Goal: Transaction & Acquisition: Purchase product/service

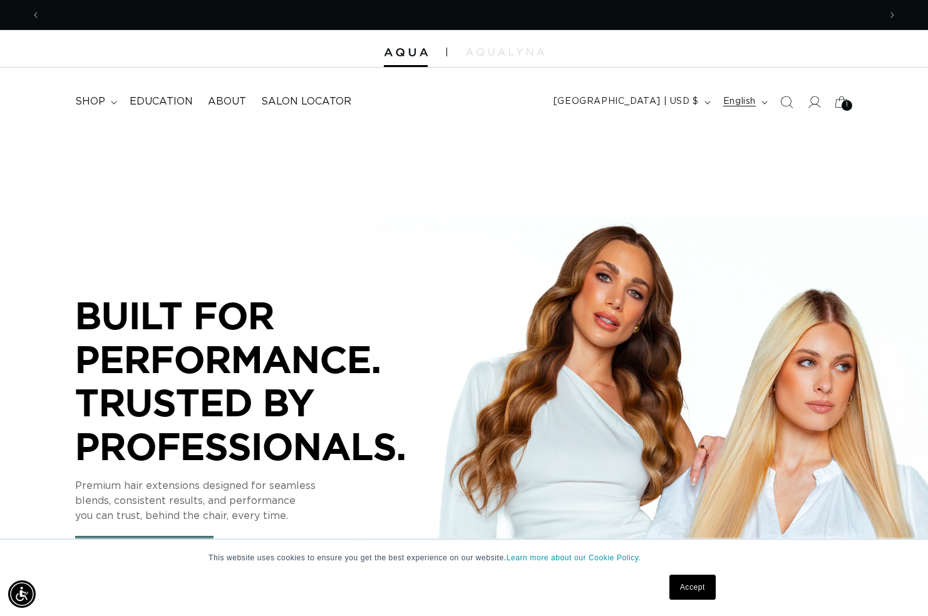
scroll to position [0, 839]
click at [739, 108] on button "English" at bounding box center [743, 102] width 57 height 24
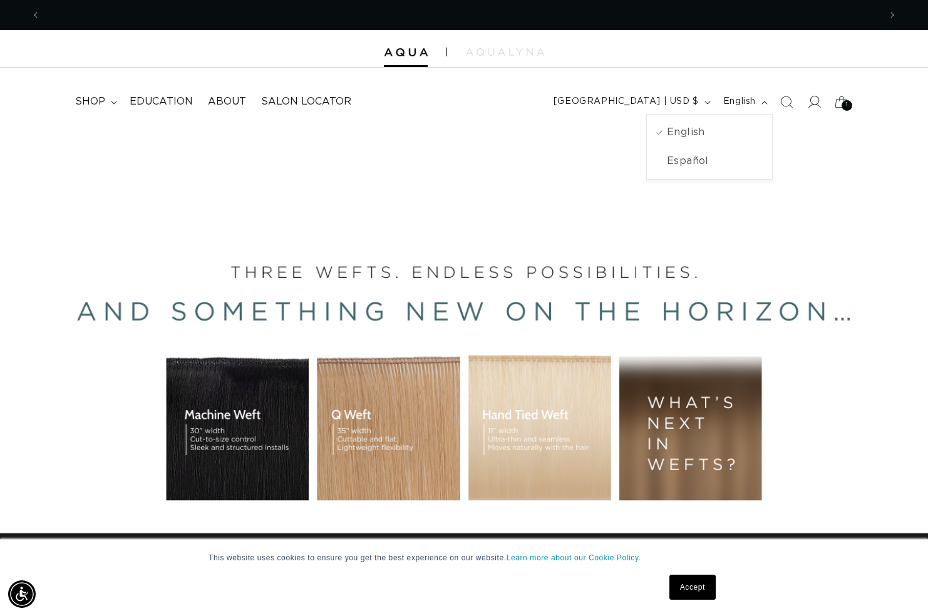
scroll to position [0, 1678]
click at [809, 101] on icon at bounding box center [813, 101] width 13 height 13
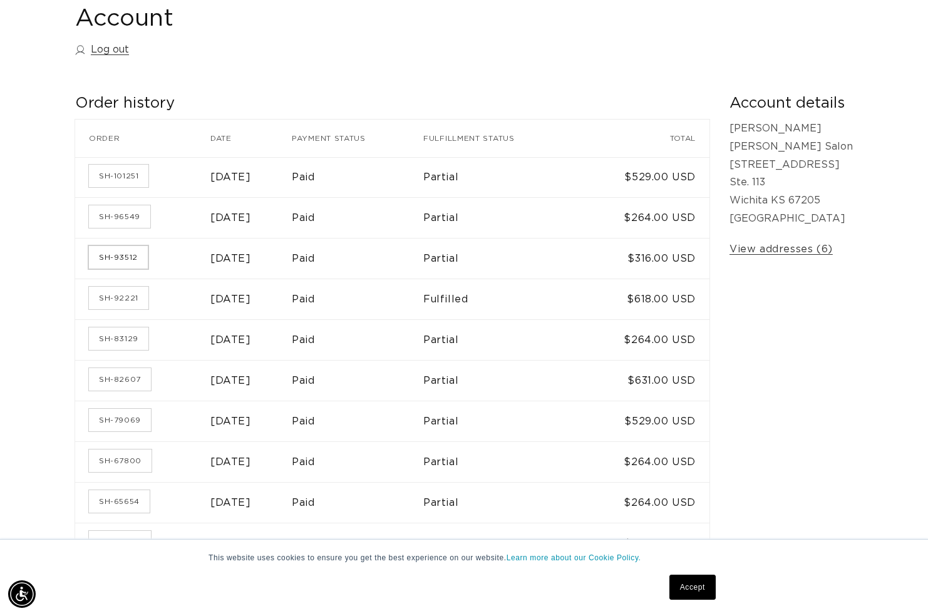
scroll to position [0, 1678]
click at [125, 251] on link "SH-93512" at bounding box center [118, 257] width 59 height 23
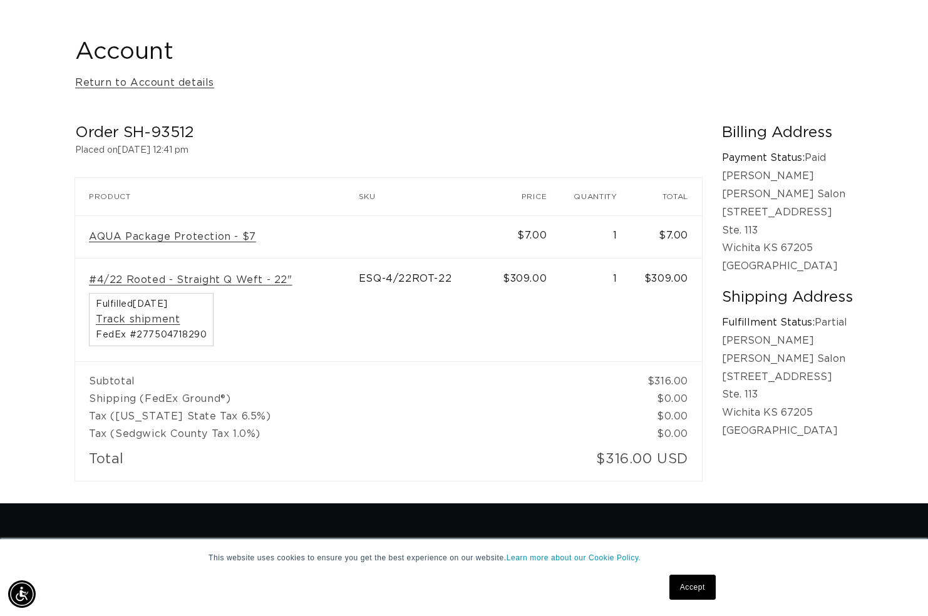
scroll to position [0, 1678]
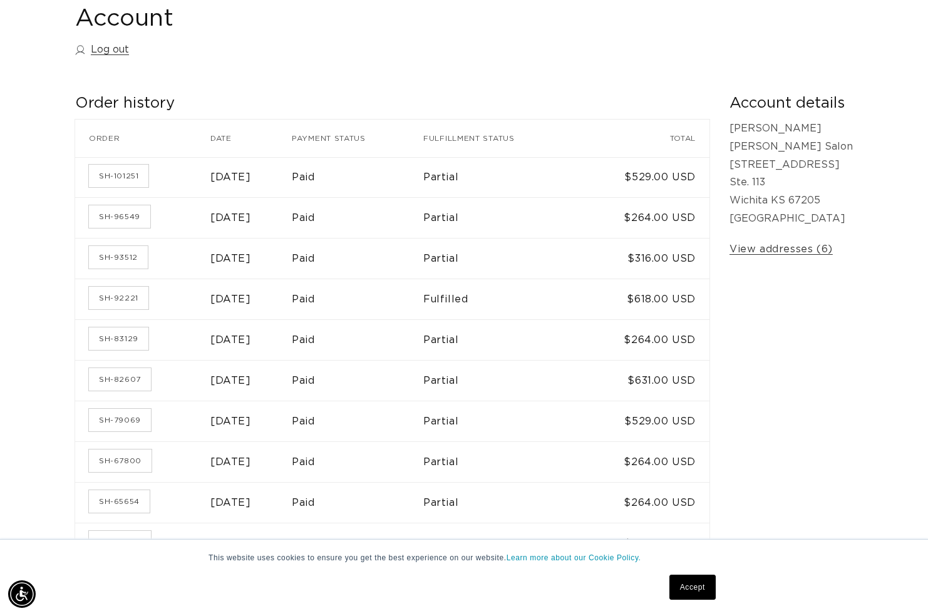
scroll to position [0, 1678]
click at [122, 297] on link "SH-92221" at bounding box center [118, 298] width 59 height 23
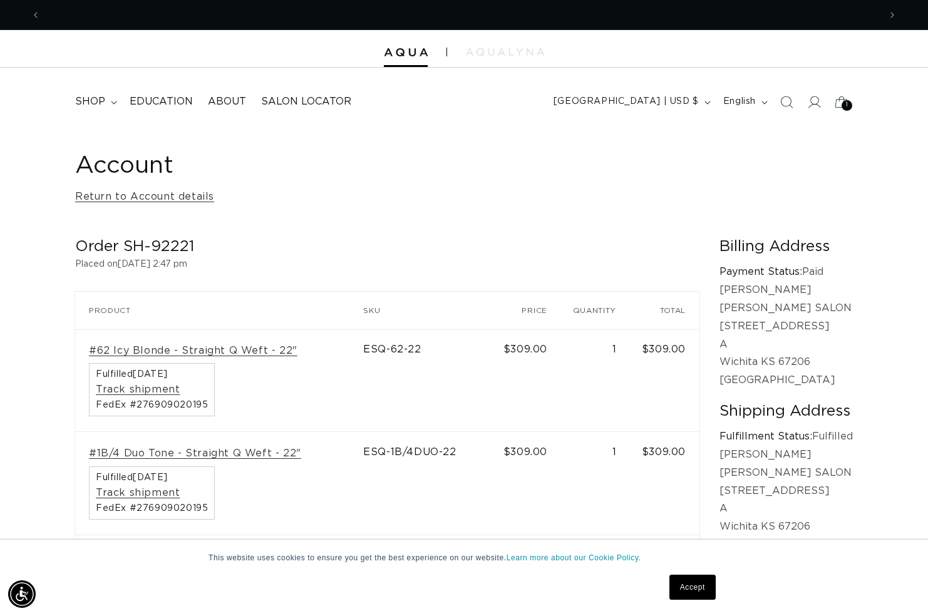
scroll to position [0, 839]
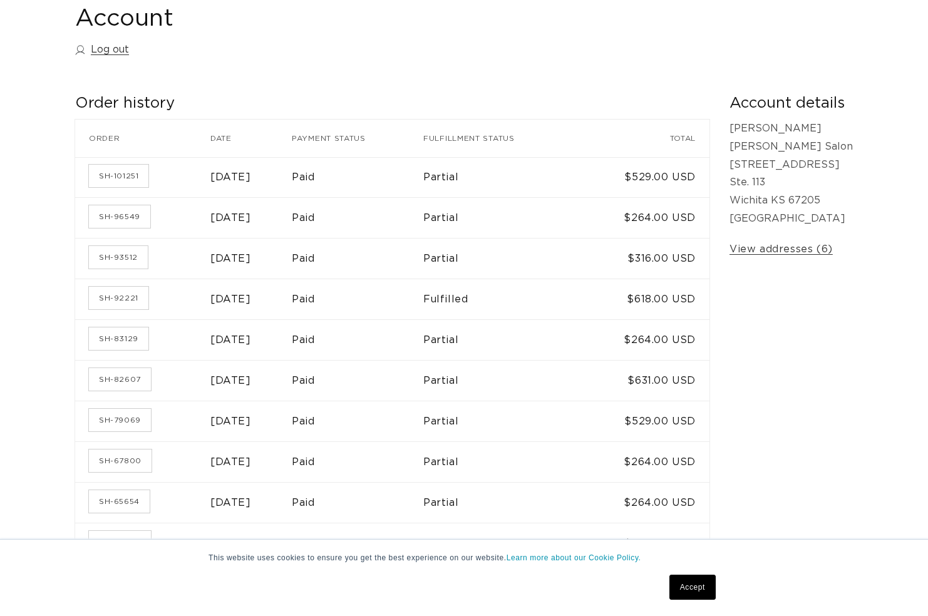
scroll to position [147, 0]
click at [136, 257] on link "SH-93512" at bounding box center [118, 257] width 59 height 23
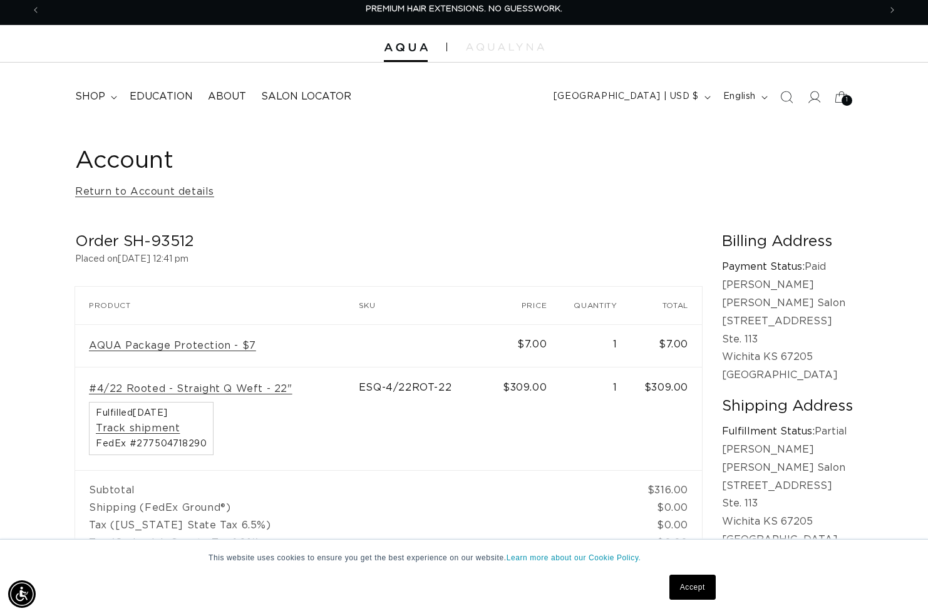
scroll to position [4, 0]
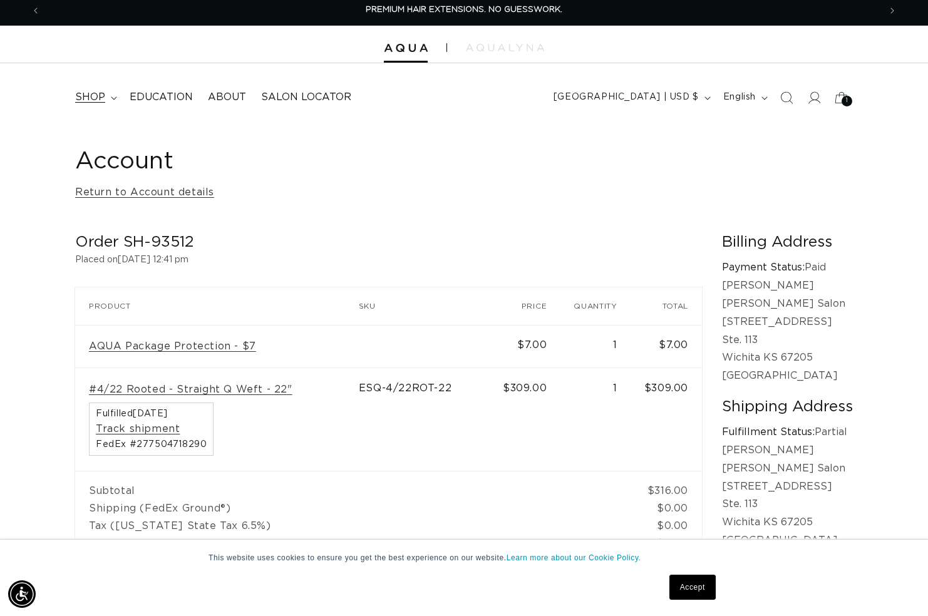
click at [105, 94] on summary "shop" at bounding box center [95, 97] width 54 height 28
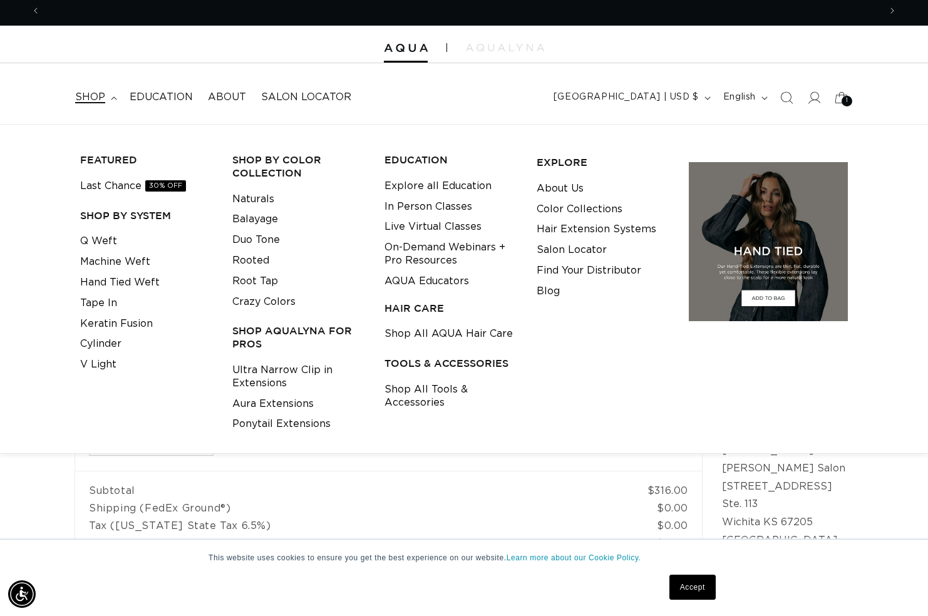
scroll to position [0, 839]
click at [78, 100] on span "shop" at bounding box center [90, 97] width 30 height 13
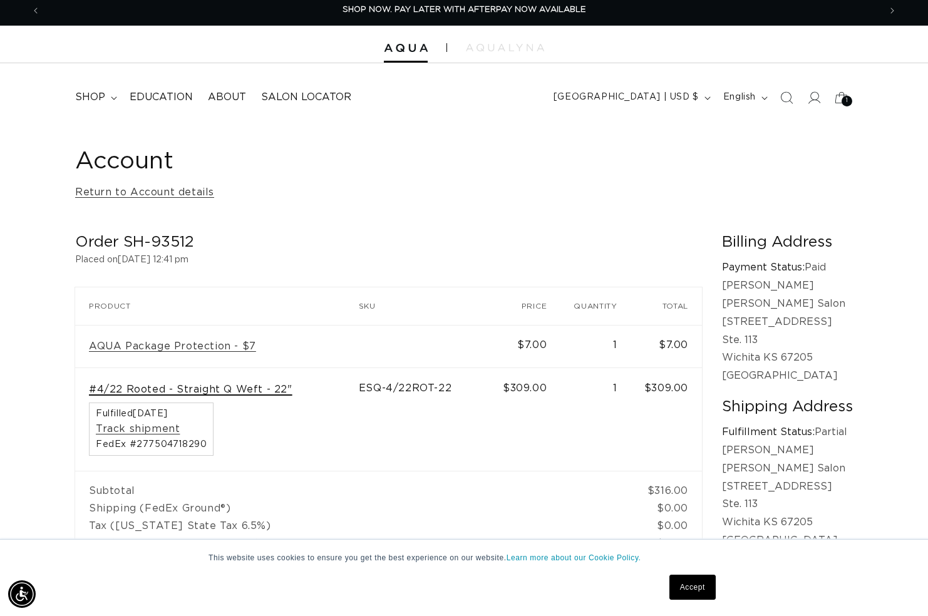
click at [197, 386] on link "#4/22 Rooted - Straight Q Weft - 22"" at bounding box center [190, 389] width 203 height 13
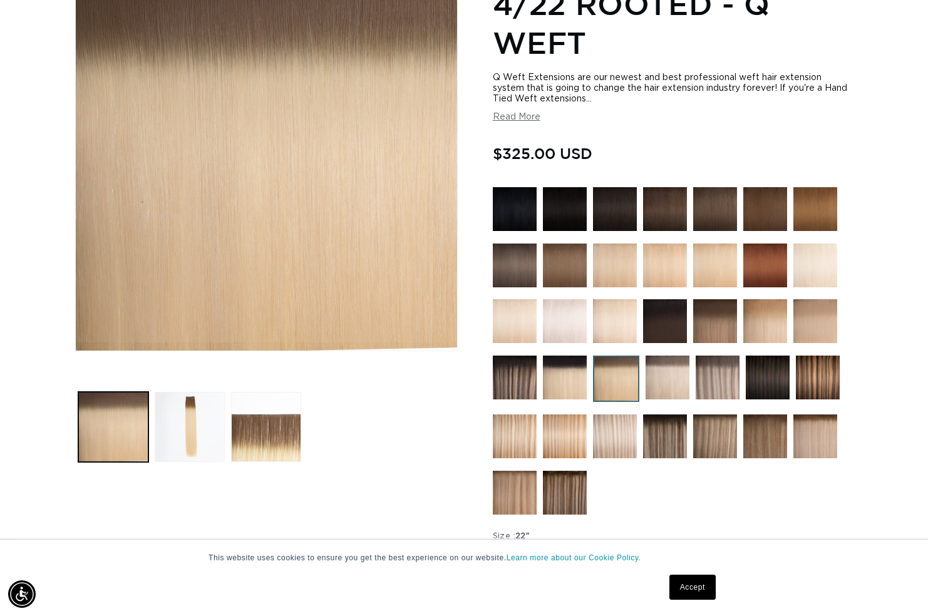
scroll to position [297, 0]
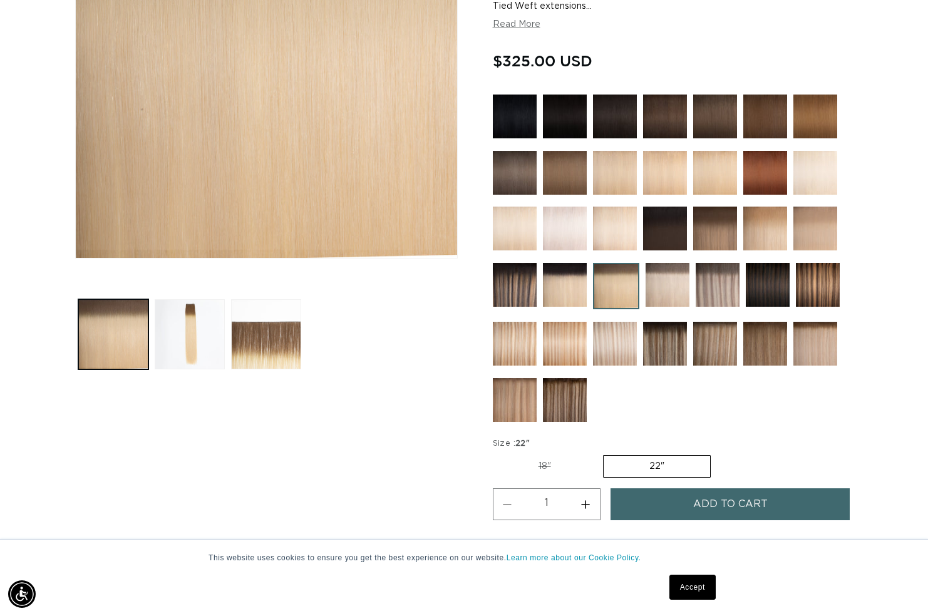
click at [768, 495] on button "Add to cart" at bounding box center [729, 504] width 239 height 32
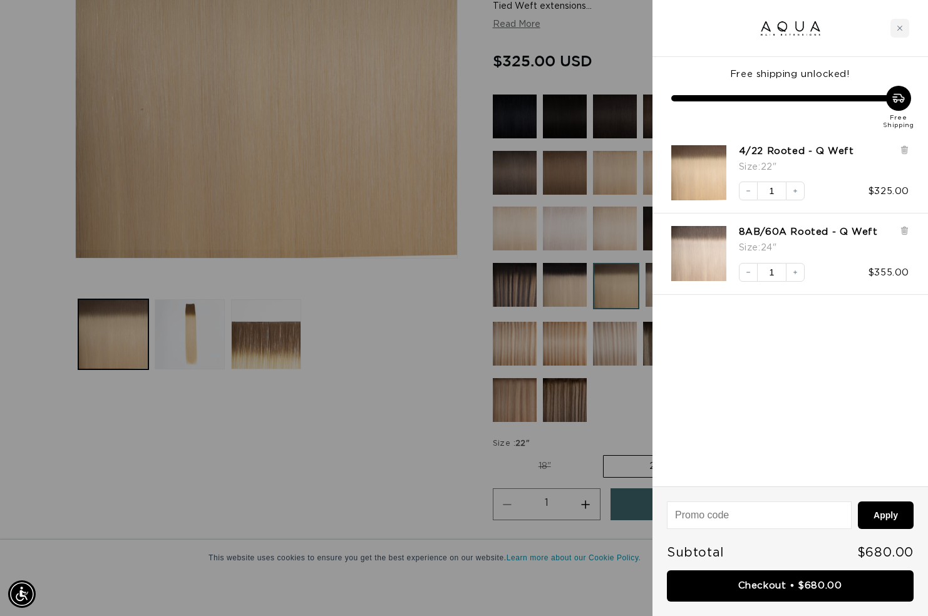
scroll to position [0, 839]
click at [905, 232] on icon at bounding box center [904, 230] width 3 height 6
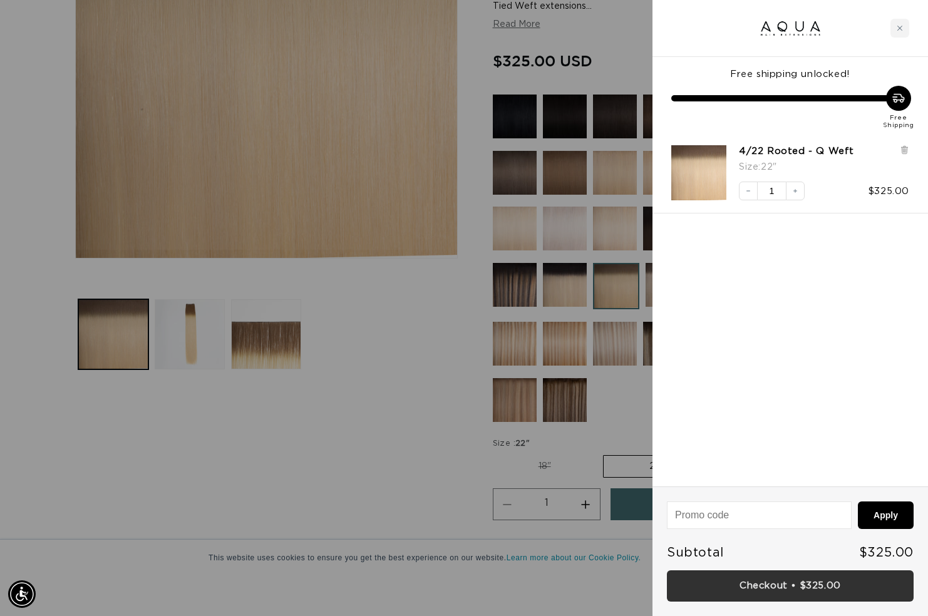
scroll to position [0, 0]
click at [794, 592] on link "Checkout • $325.00" at bounding box center [790, 586] width 247 height 32
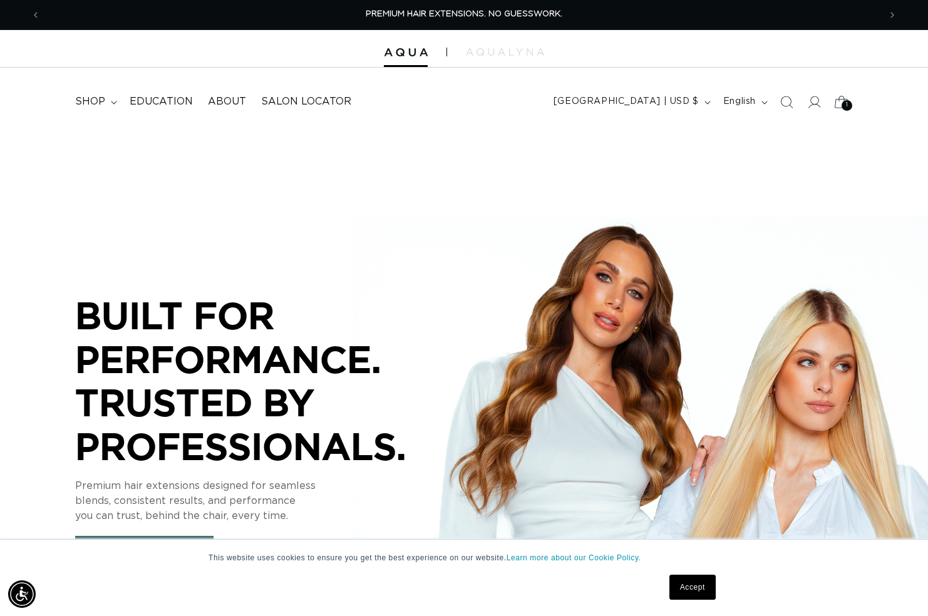
click at [843, 103] on div "1 1" at bounding box center [846, 105] width 11 height 11
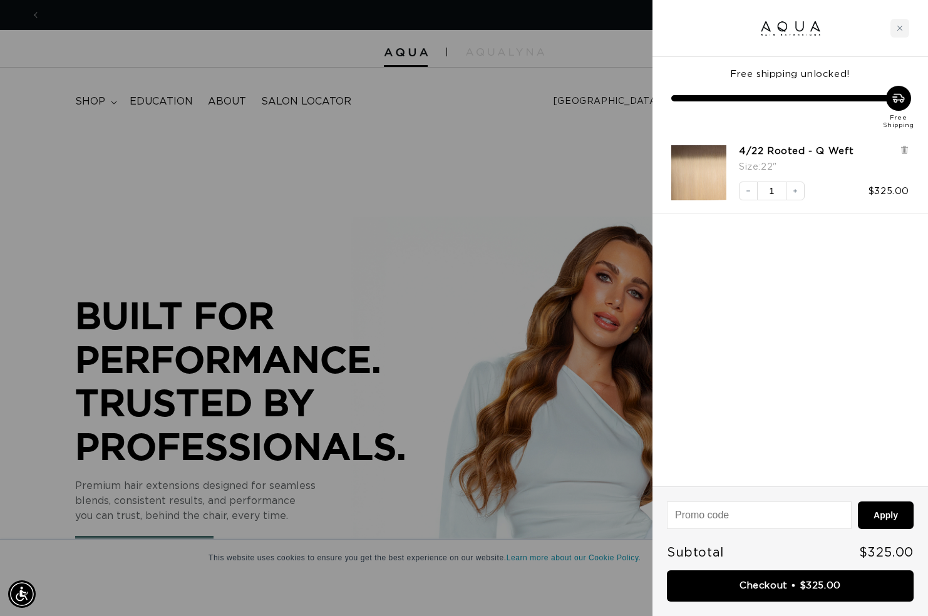
scroll to position [0, 839]
click at [901, 149] on icon at bounding box center [904, 149] width 9 height 9
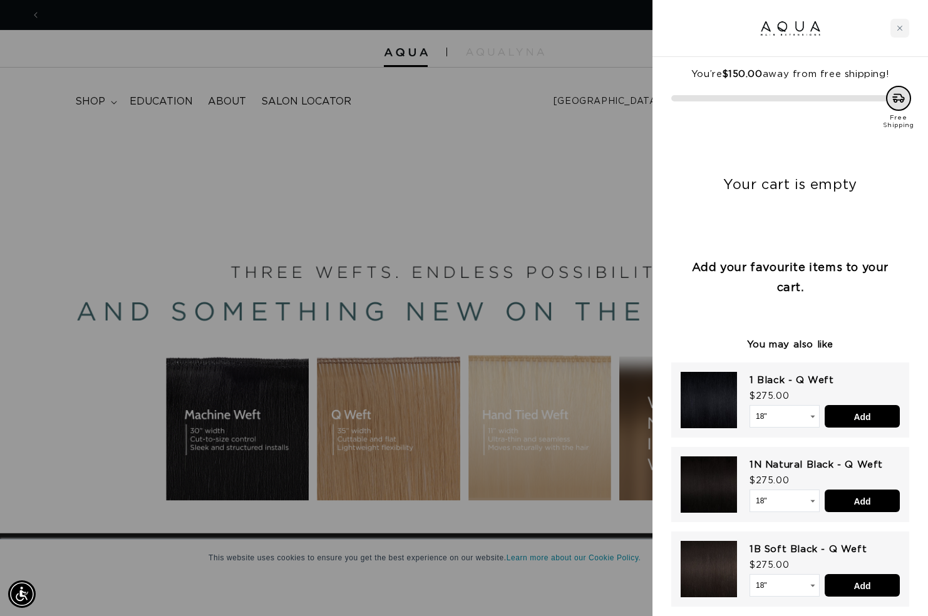
scroll to position [0, 1678]
click at [905, 23] on div "Close cart" at bounding box center [899, 28] width 19 height 19
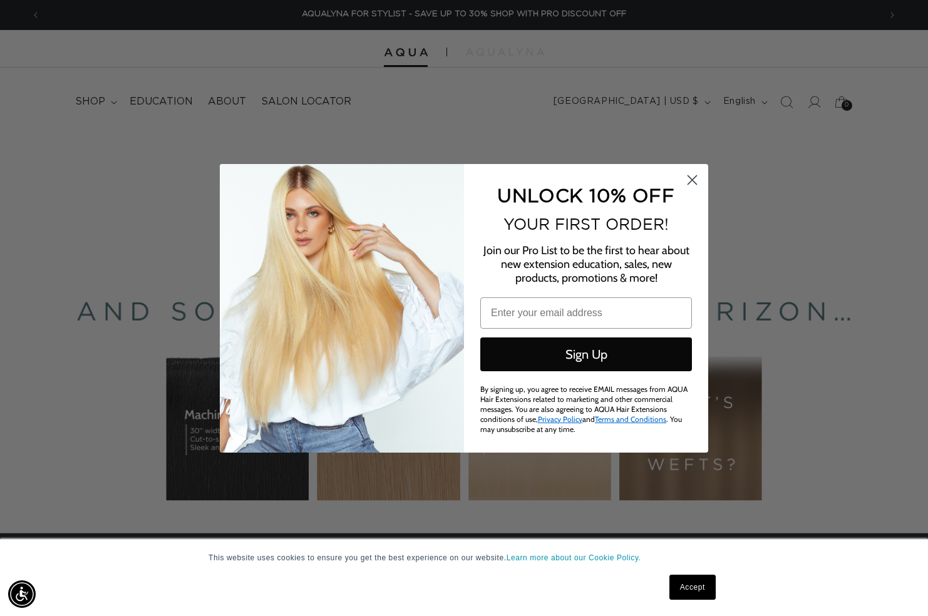
click at [694, 183] on circle "Close dialog" at bounding box center [692, 179] width 21 height 21
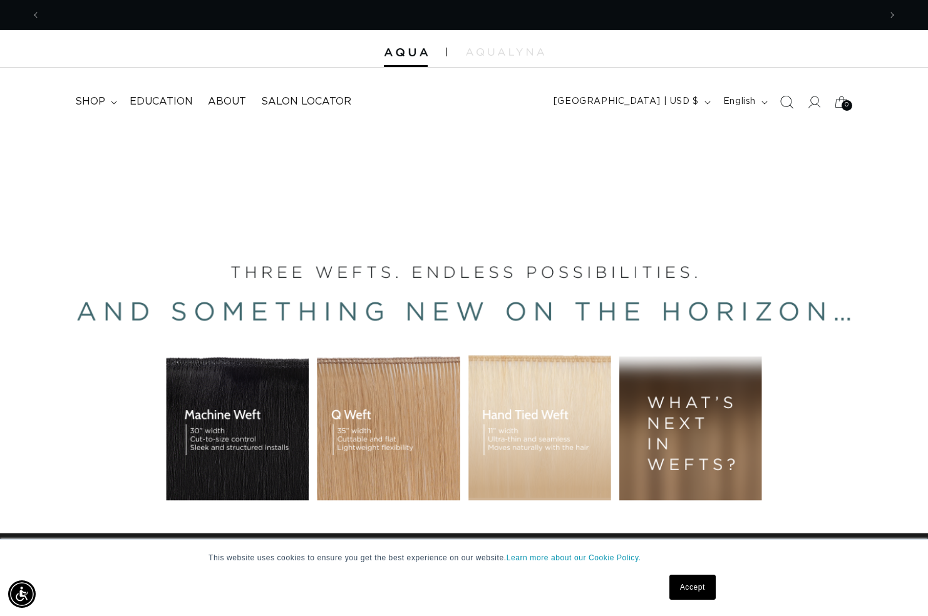
click at [792, 98] on icon "Search" at bounding box center [785, 101] width 13 height 13
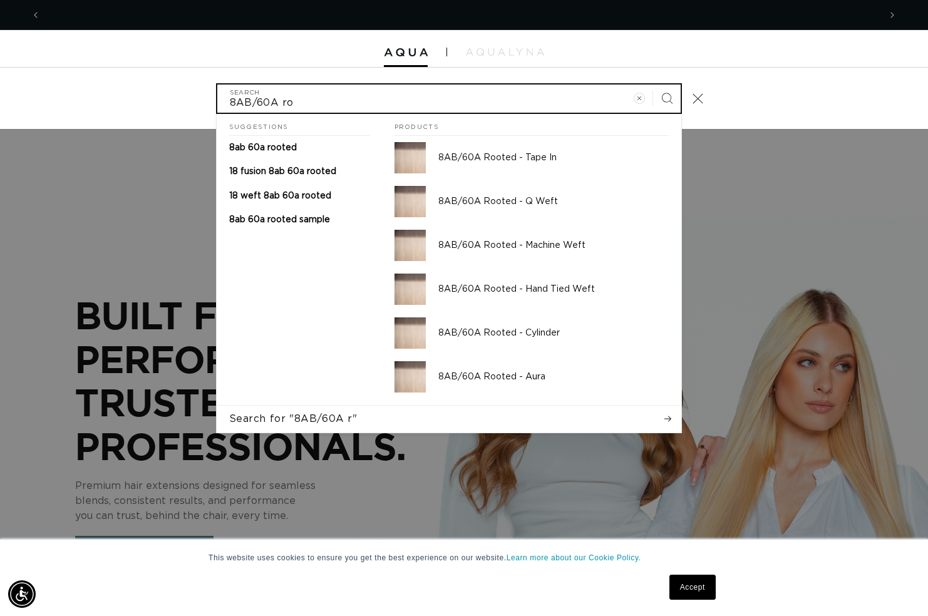
scroll to position [0, 839]
type input "8AB/60A rooted"
click at [666, 97] on button "Search" at bounding box center [667, 99] width 28 height 28
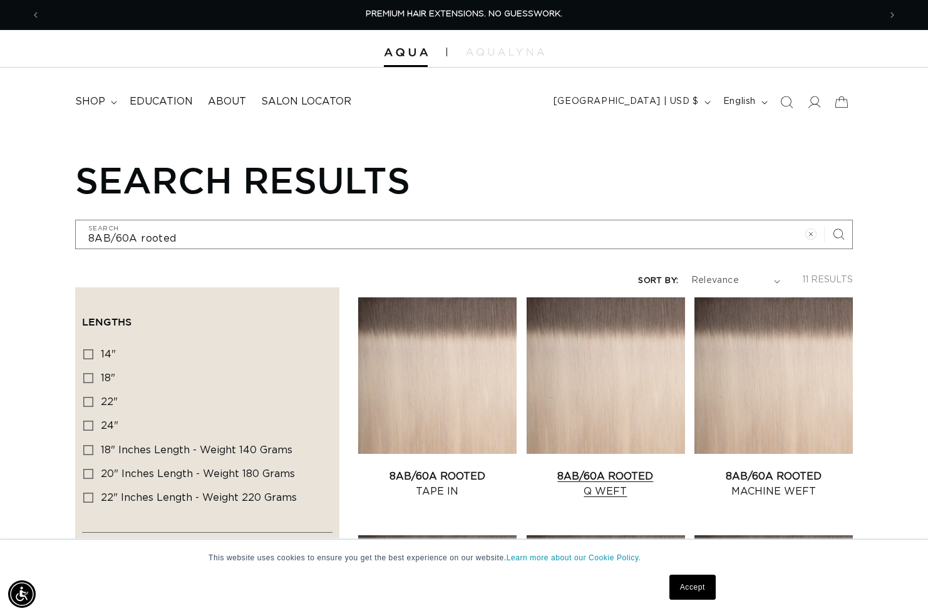
click at [615, 485] on link "8AB/60A Rooted Q Weft" at bounding box center [605, 484] width 158 height 30
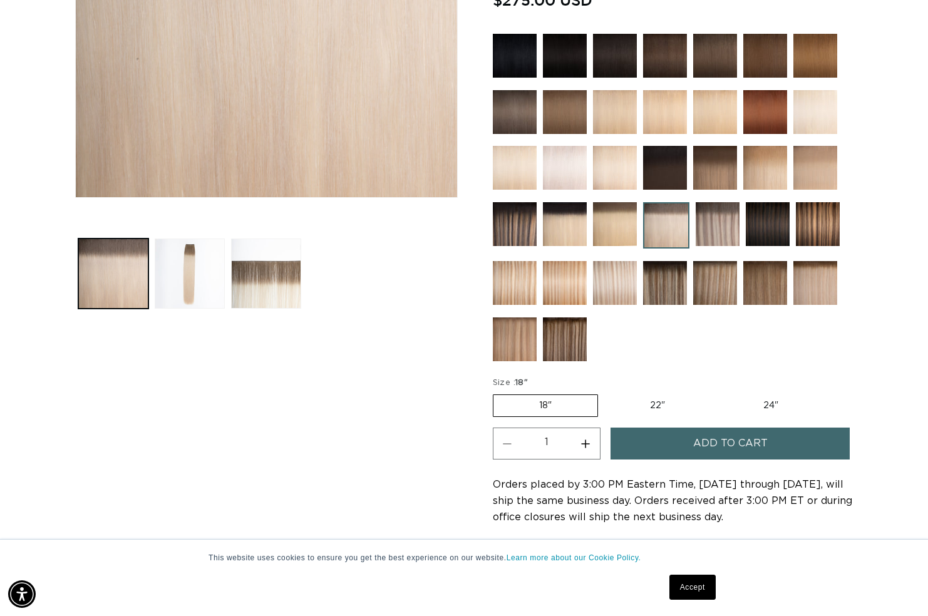
scroll to position [373, 0]
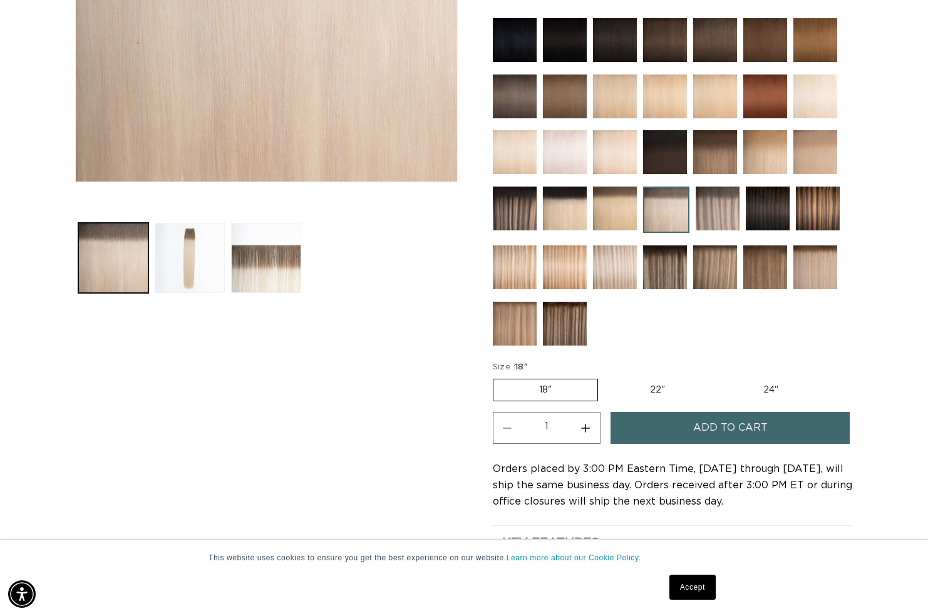
click at [774, 387] on label "24" Variant sold out or unavailable" at bounding box center [770, 389] width 106 height 21
click at [717, 377] on input "24" Variant sold out or unavailable" at bounding box center [717, 376] width 1 height 1
radio input "true"
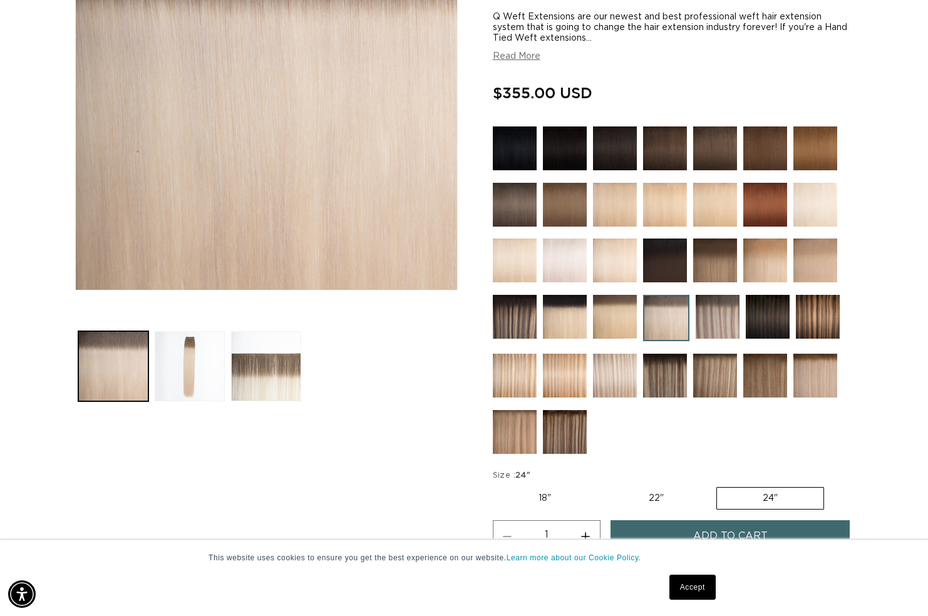
scroll to position [296, 0]
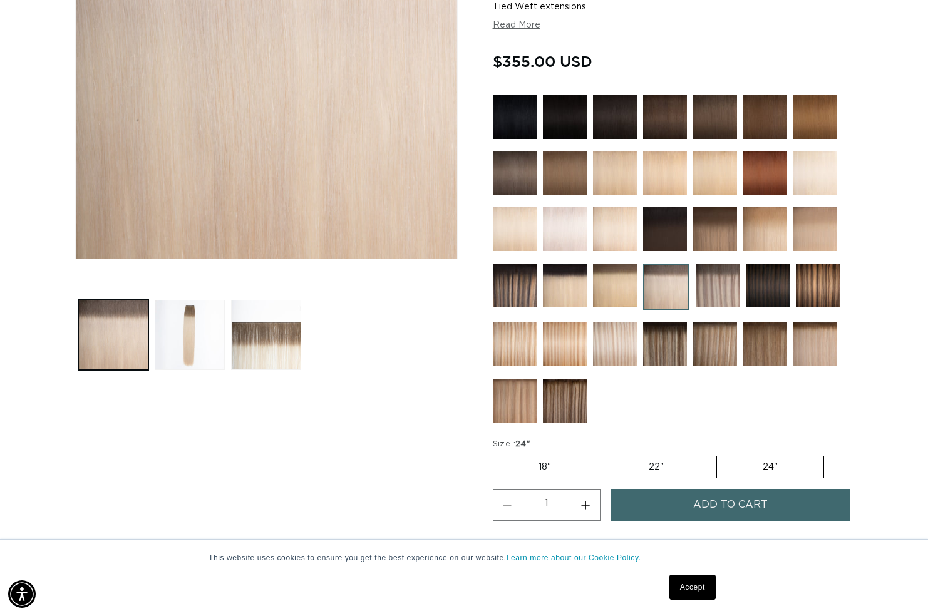
click at [722, 511] on span "Add to cart" at bounding box center [730, 505] width 74 height 32
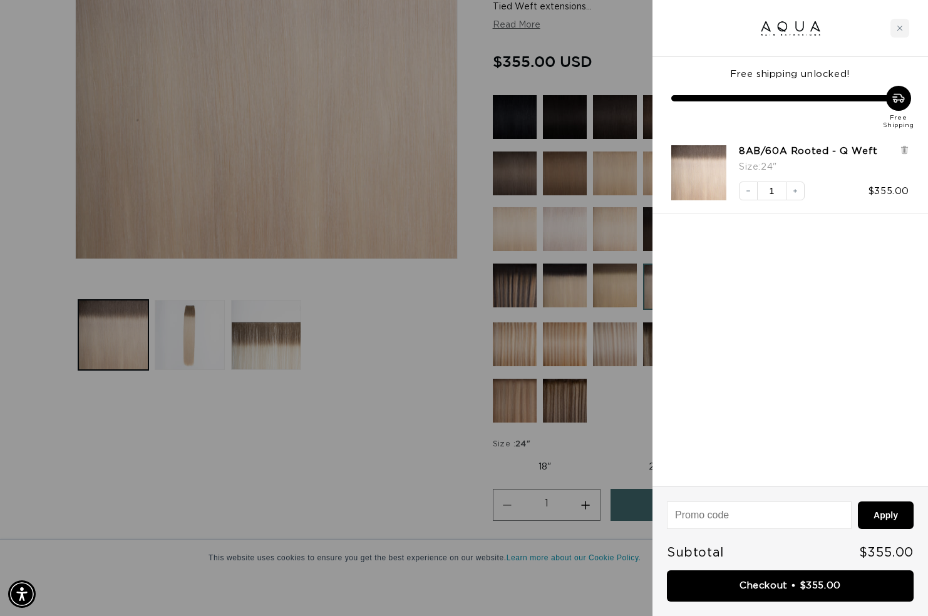
scroll to position [0, 839]
drag, startPoint x: 899, startPoint y: 27, endPoint x: 871, endPoint y: 45, distance: 33.0
click at [900, 26] on icon "Close cart" at bounding box center [899, 28] width 6 height 6
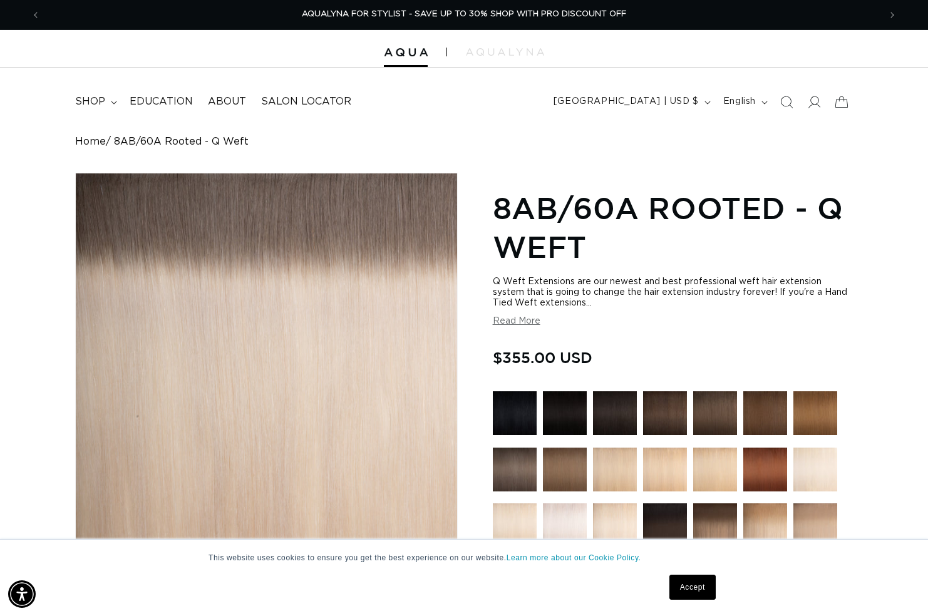
scroll to position [0, 0]
click at [790, 101] on icon "Search" at bounding box center [785, 101] width 13 height 13
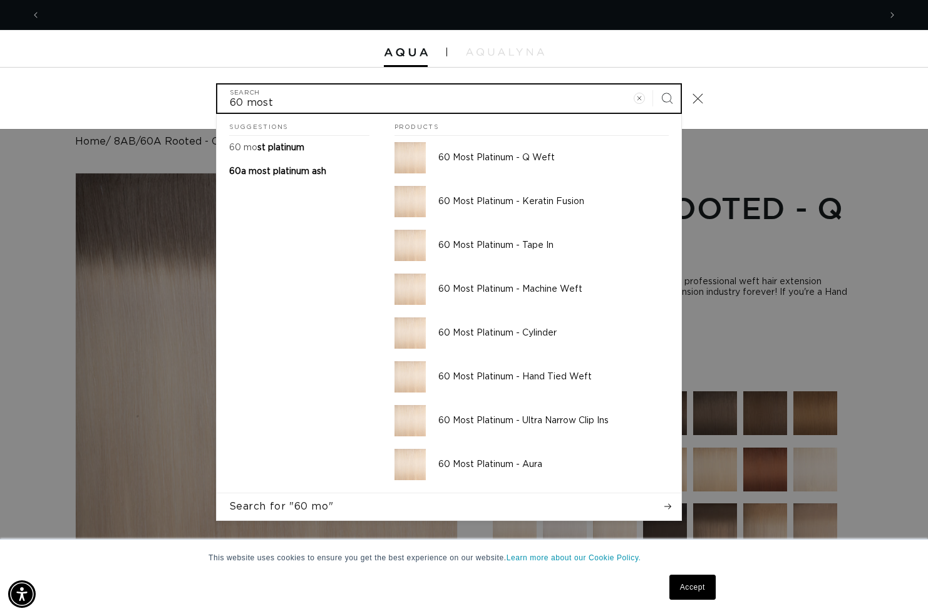
scroll to position [0, 839]
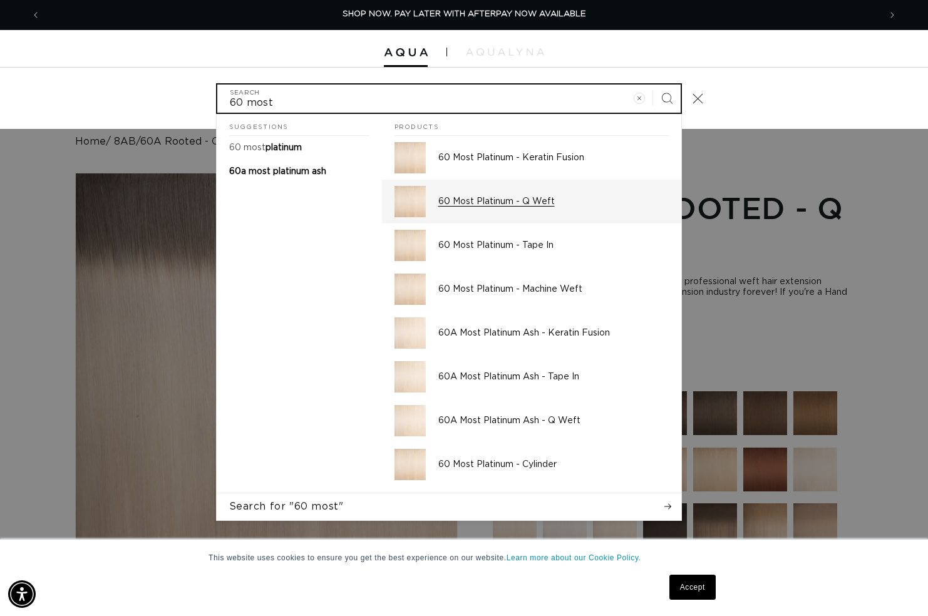
type input "60 most"
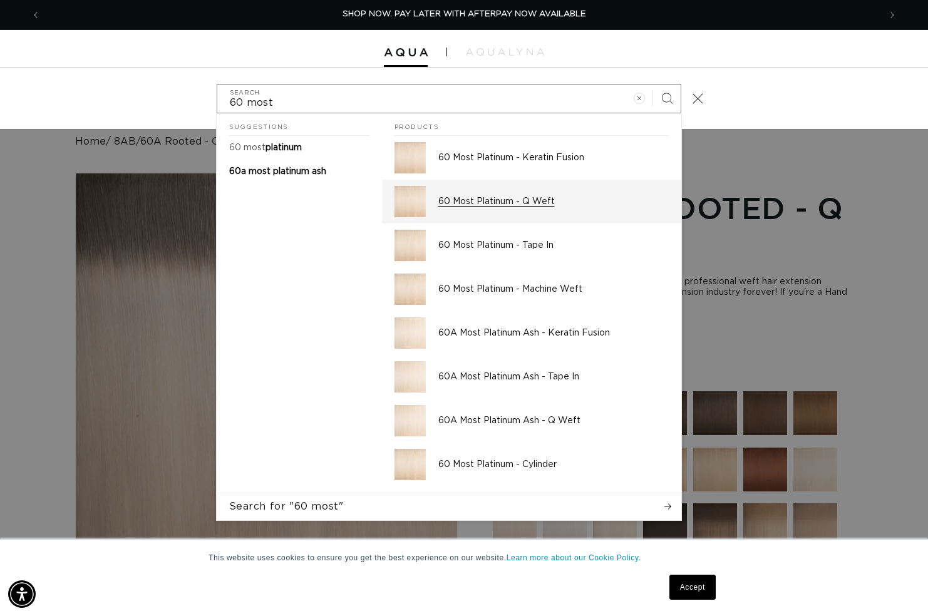
click at [525, 204] on p "60 Most Platinum - Q Weft" at bounding box center [553, 201] width 230 height 11
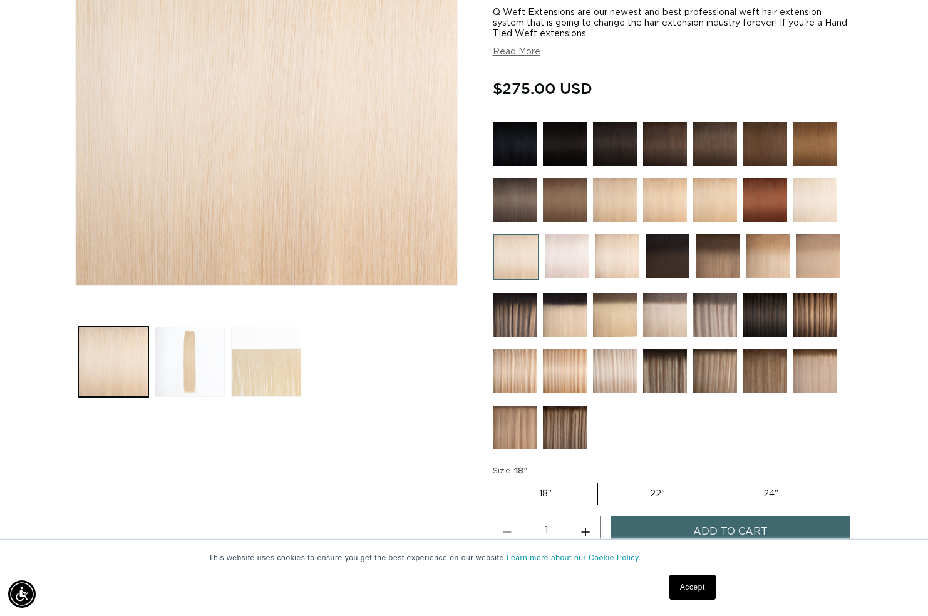
scroll to position [289, 0]
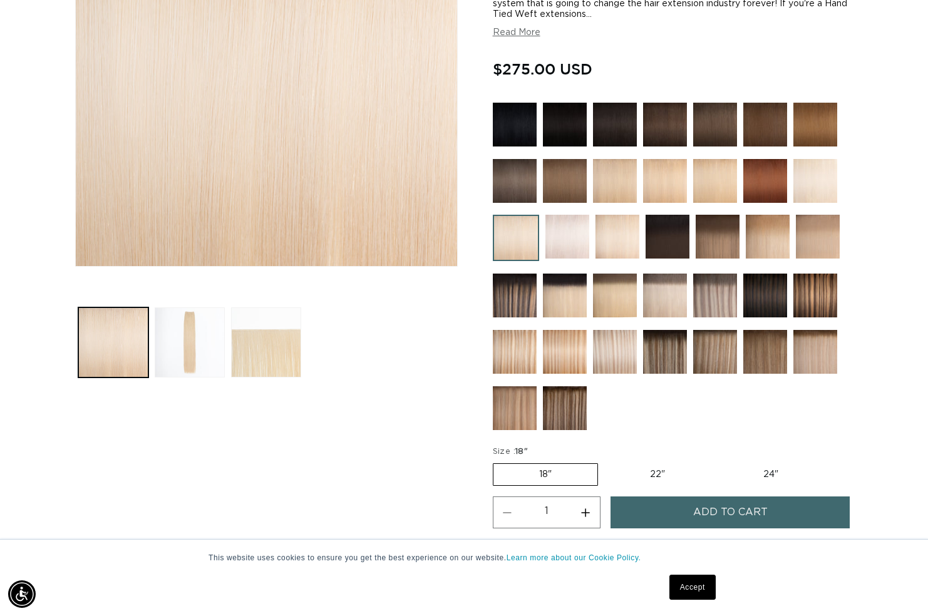
click at [779, 469] on label "24" Variant sold out or unavailable" at bounding box center [770, 474] width 106 height 21
click at [717, 461] on input "24" Variant sold out or unavailable" at bounding box center [717, 461] width 1 height 1
radio input "true"
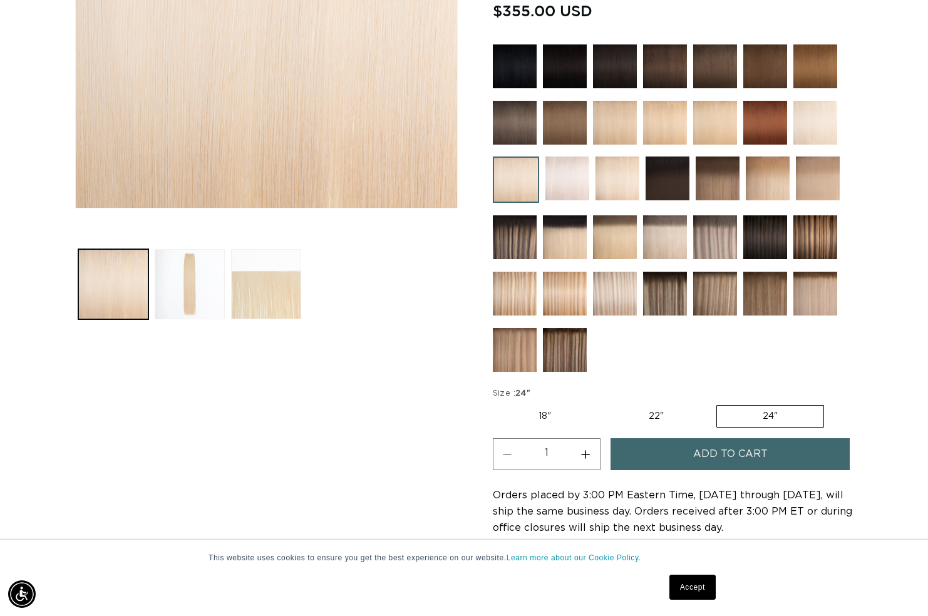
scroll to position [347, 0]
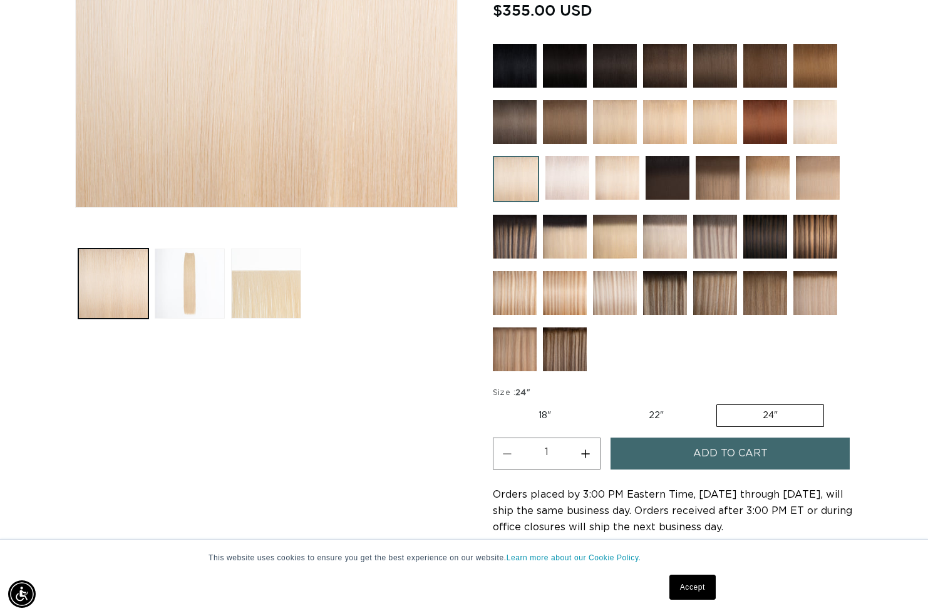
click at [722, 459] on span "Add to cart" at bounding box center [730, 454] width 74 height 32
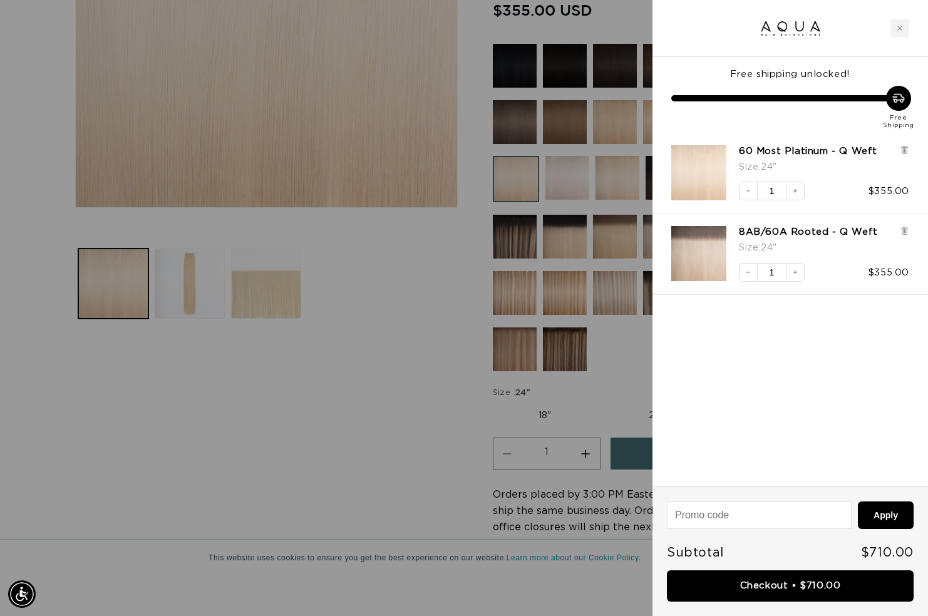
scroll to position [0, 1678]
